Goal: Task Accomplishment & Management: Use online tool/utility

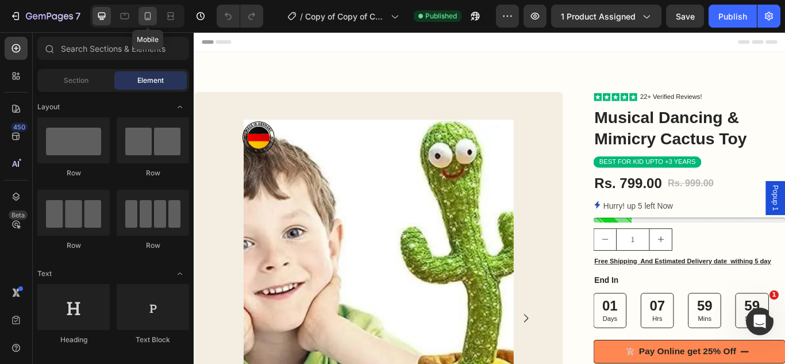
click at [149, 16] on icon at bounding box center [147, 15] width 11 height 11
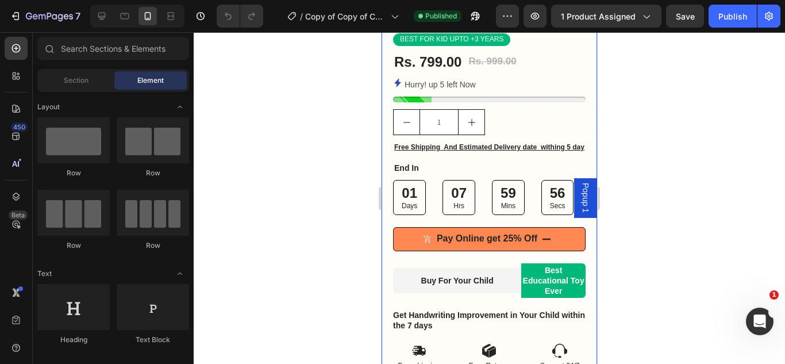
scroll to position [455, 0]
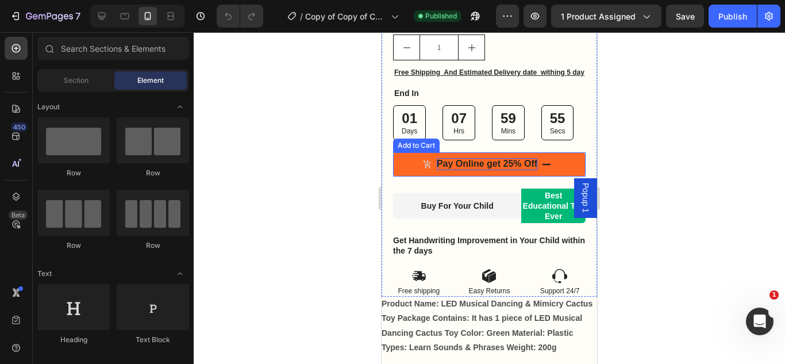
click at [503, 170] on div "Pay Online get 25% Off" at bounding box center [487, 164] width 101 height 12
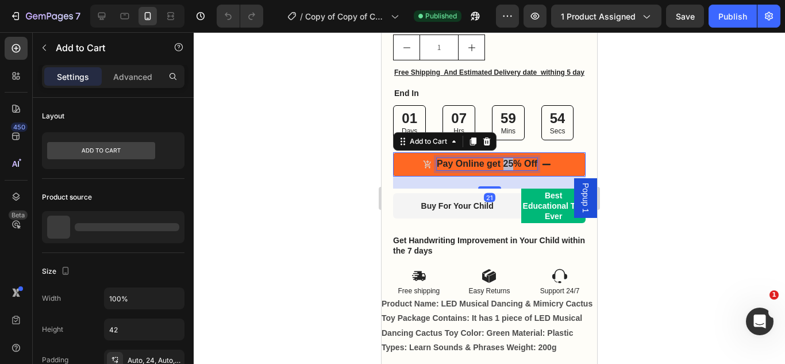
click at [503, 170] on p "Pay Online get 25% Off" at bounding box center [487, 164] width 101 height 12
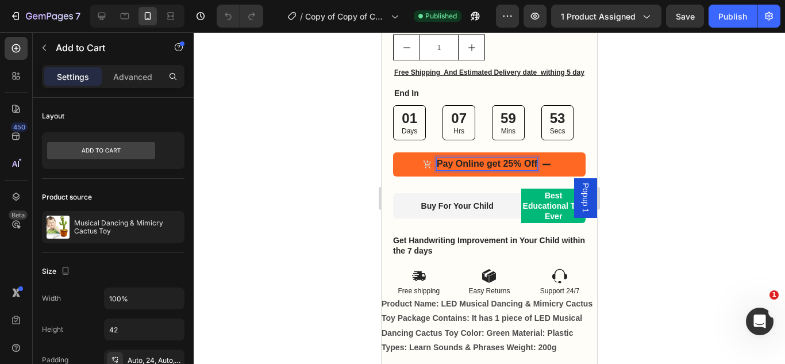
click at [503, 170] on p "Pay Online get 25% Off" at bounding box center [487, 164] width 101 height 12
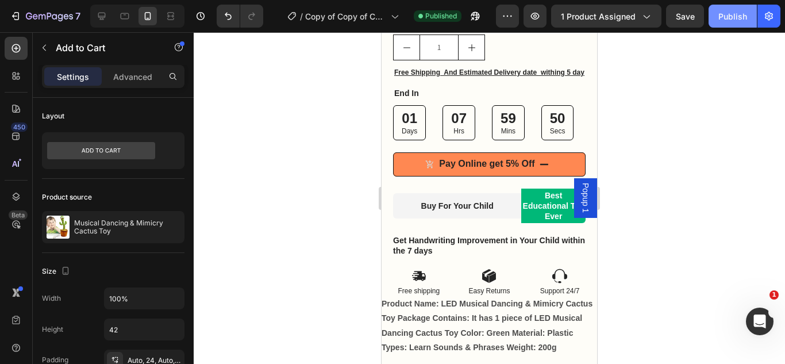
click at [740, 17] on div "Publish" at bounding box center [732, 16] width 29 height 12
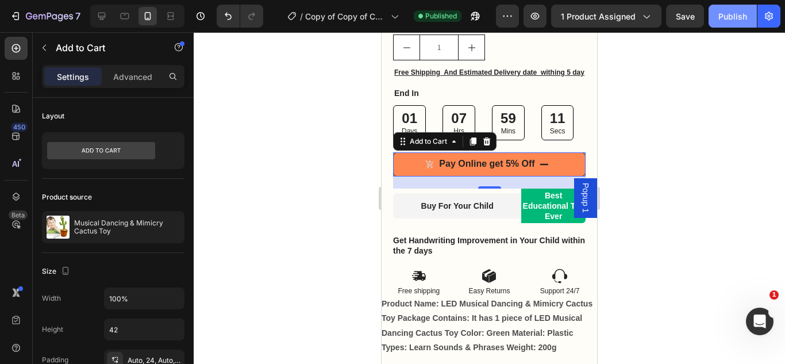
click at [726, 23] on button "Publish" at bounding box center [733, 16] width 48 height 23
